Goal: Task Accomplishment & Management: Manage account settings

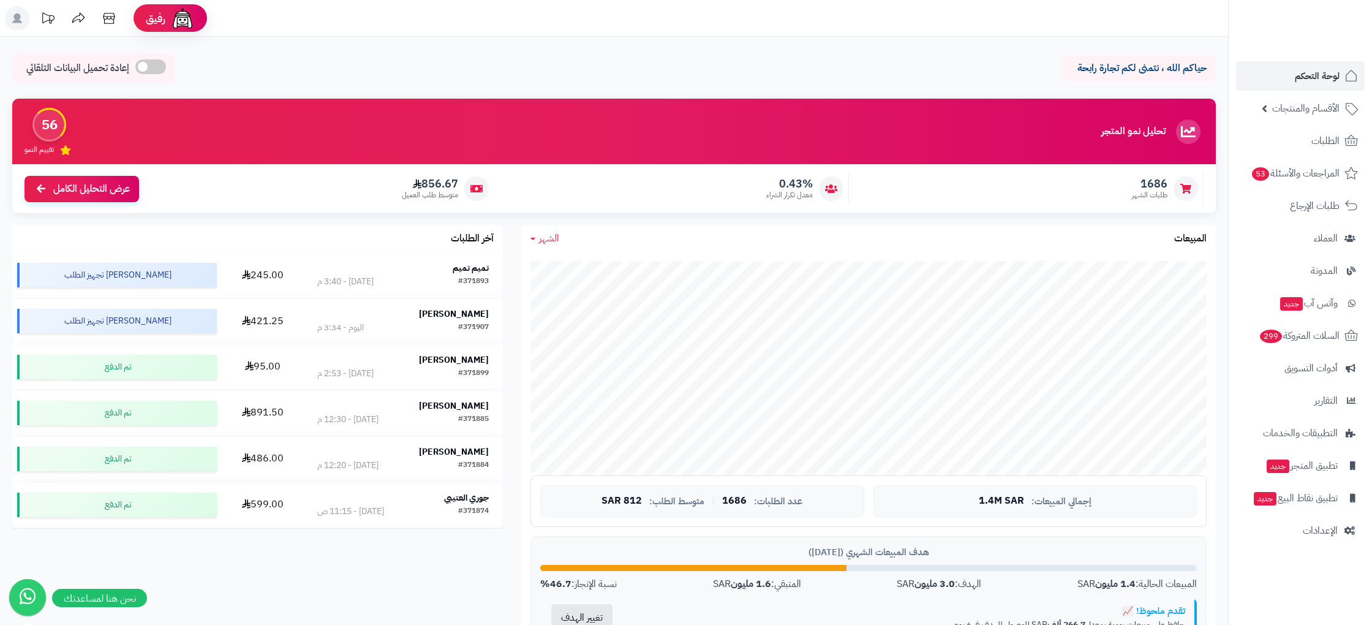
click at [1328, 145] on span "الطلبات" at bounding box center [1326, 140] width 28 height 17
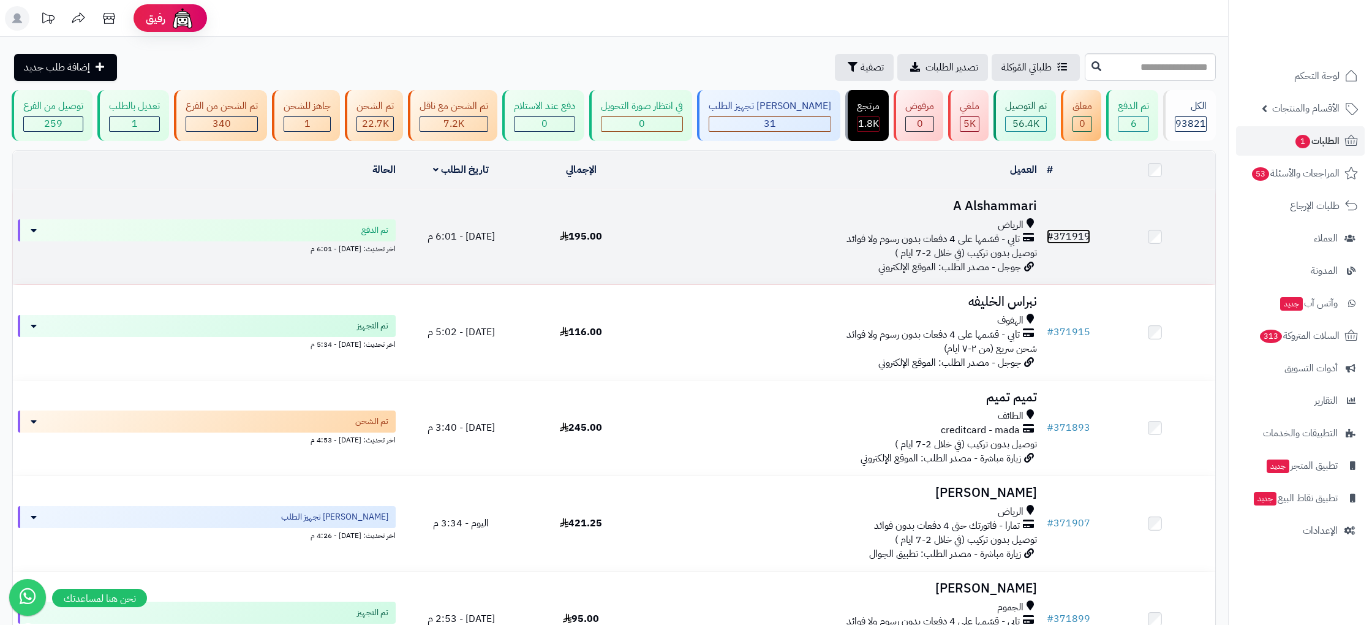
click at [1076, 229] on link "# 371919" at bounding box center [1068, 236] width 43 height 15
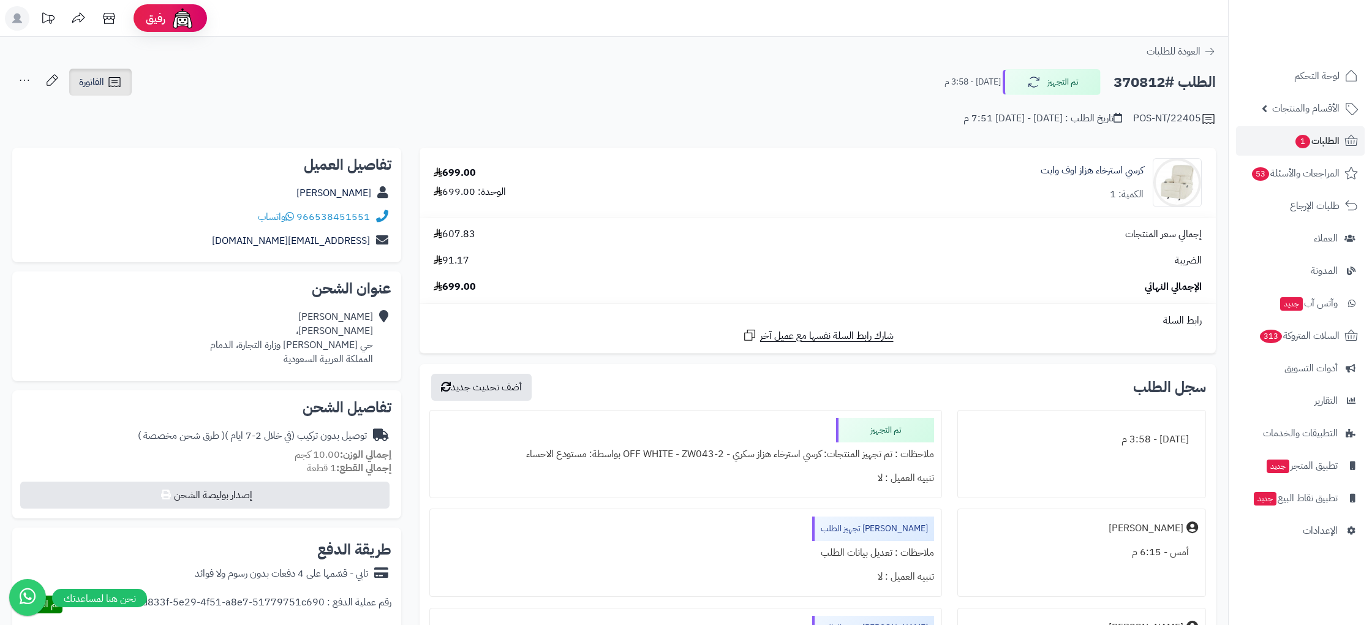
click at [118, 72] on link "الفاتورة" at bounding box center [100, 82] width 62 height 27
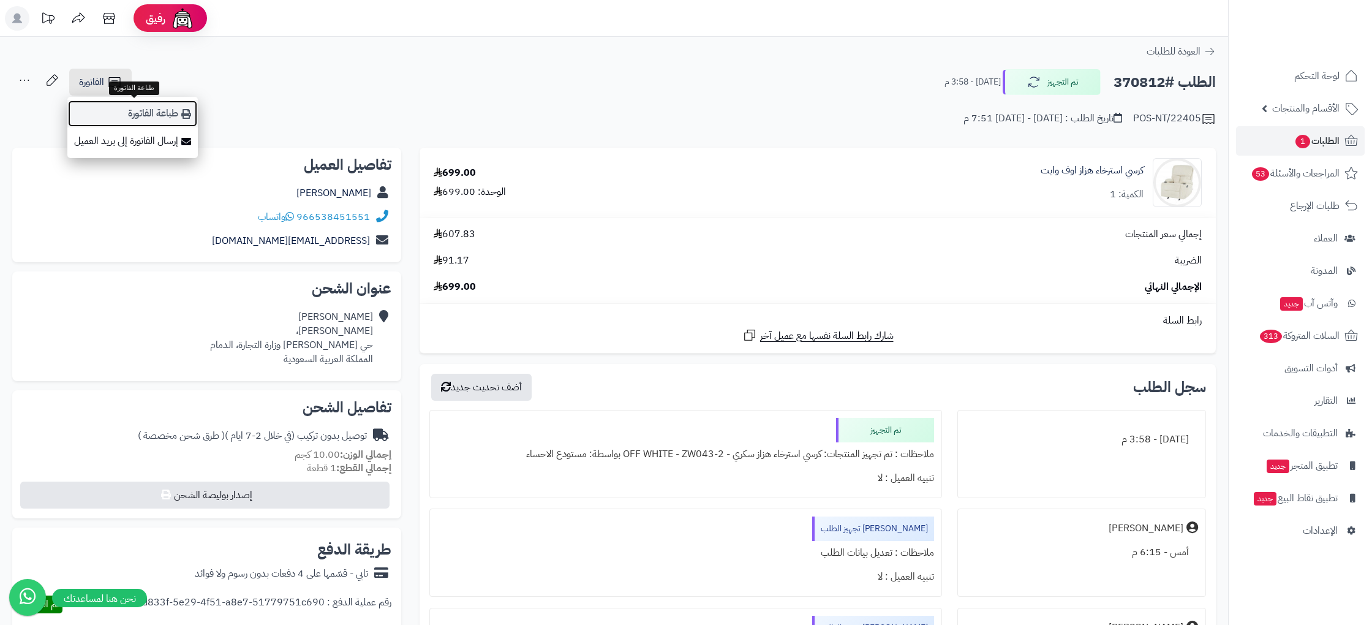
click at [175, 113] on link "طباعة الفاتورة" at bounding box center [132, 114] width 130 height 28
